Goal: Transaction & Acquisition: Download file/media

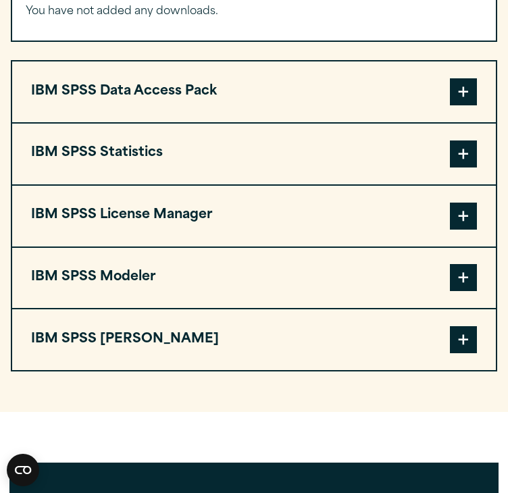
scroll to position [1158, 0]
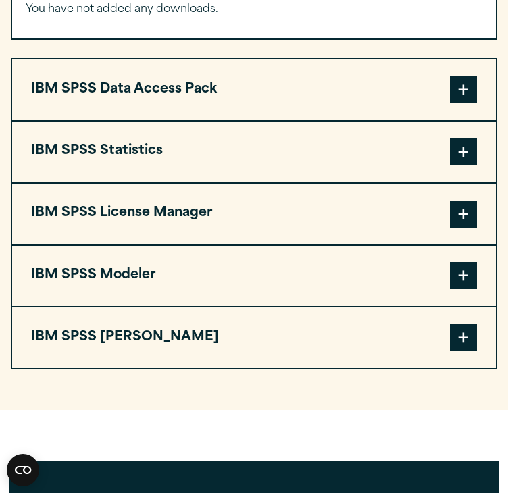
click at [456, 324] on span at bounding box center [463, 337] width 27 height 27
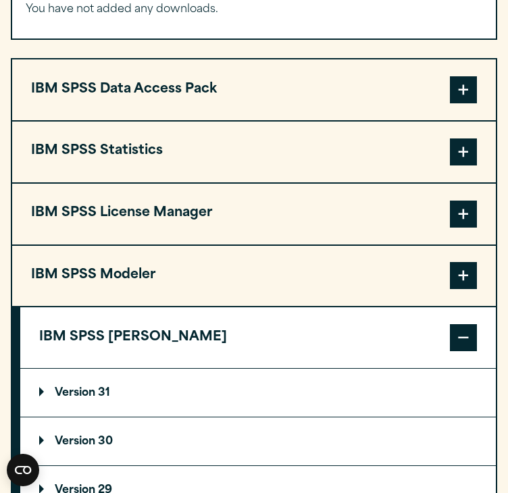
click at [87, 436] on p "Version 30" at bounding box center [76, 441] width 74 height 11
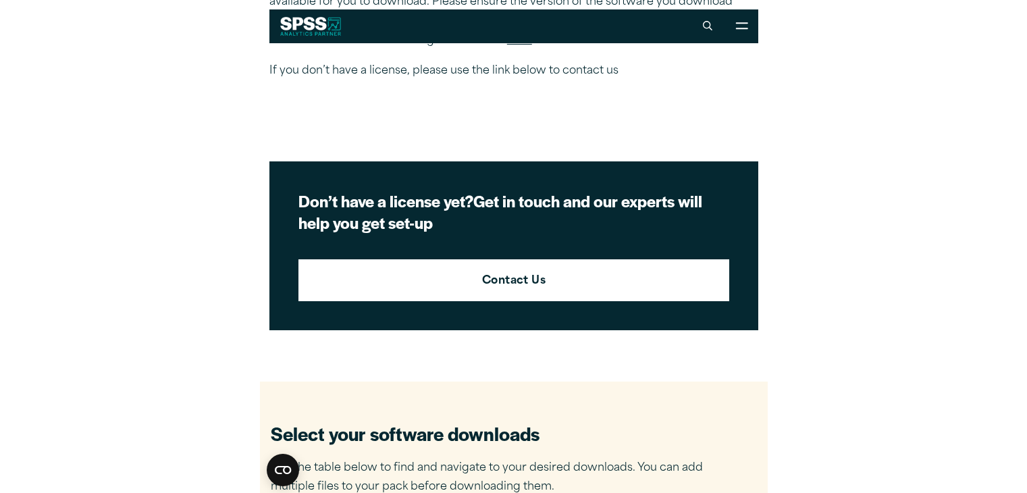
scroll to position [0, 0]
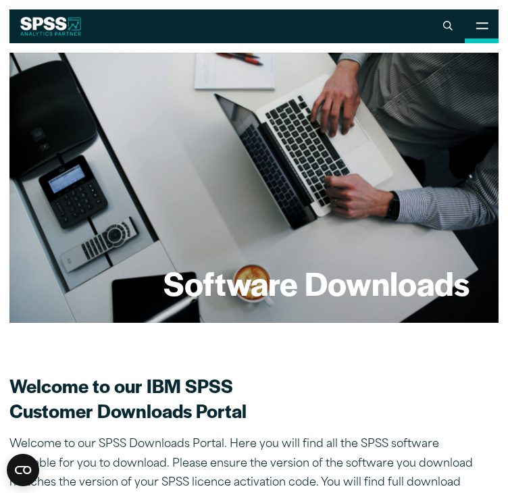
click at [480, 26] on icon at bounding box center [482, 25] width 13 height 7
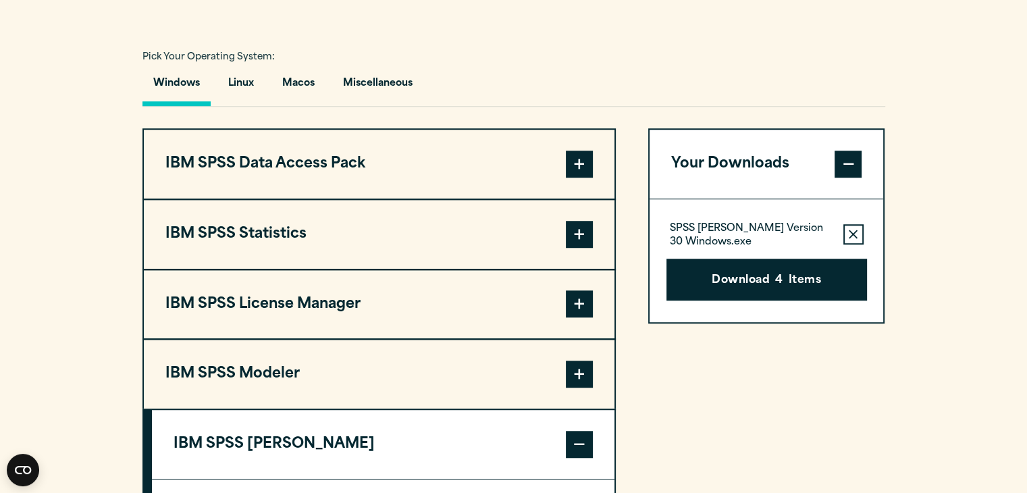
scroll to position [967, 0]
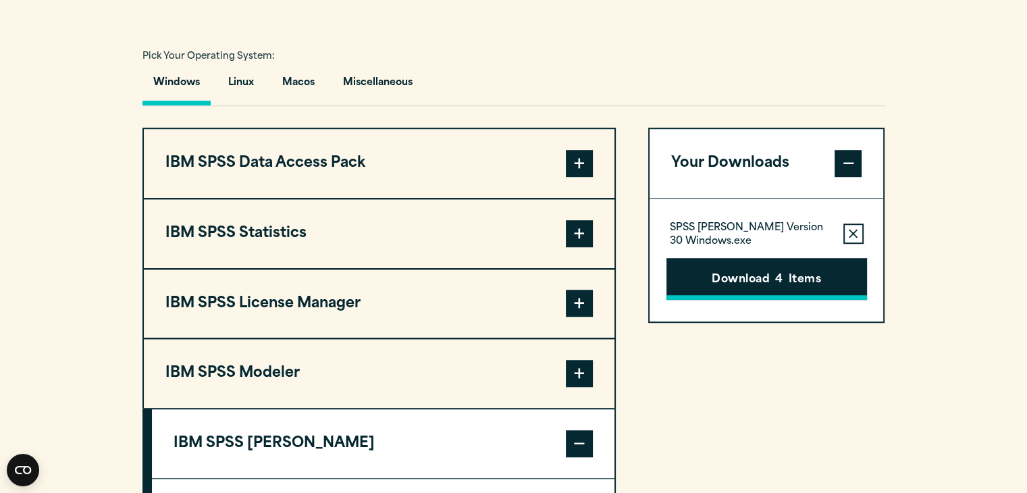
click at [507, 274] on span "4" at bounding box center [778, 281] width 7 height 18
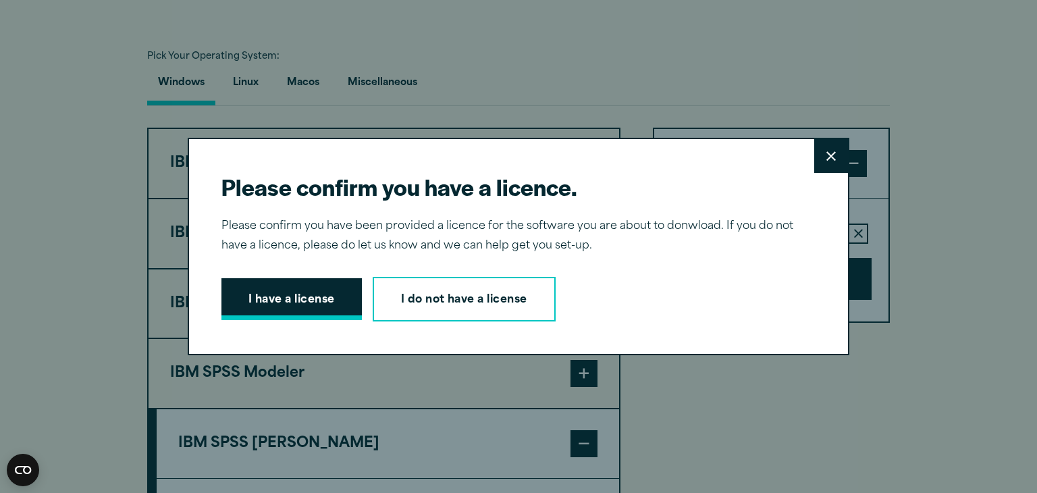
click at [276, 304] on button "I have a license" at bounding box center [292, 299] width 140 height 42
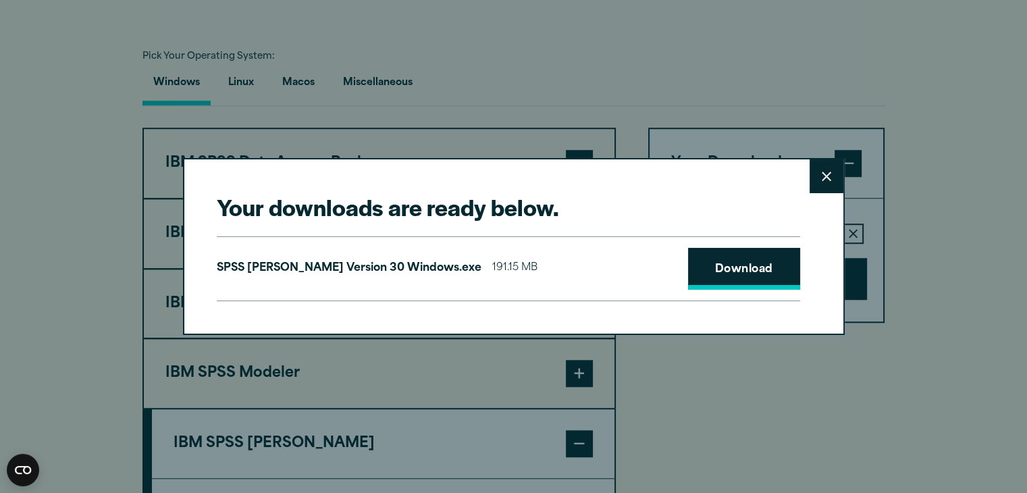
click at [507, 282] on link "Download" at bounding box center [744, 269] width 112 height 42
click at [507, 174] on icon at bounding box center [826, 176] width 9 height 9
